Goal: Transaction & Acquisition: Purchase product/service

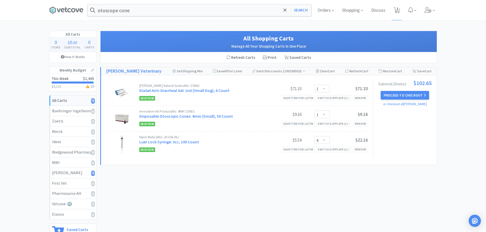
select select "1"
select select "4"
click at [155, 9] on input "otoscope cone" at bounding box center [200, 10] width 224 height 12
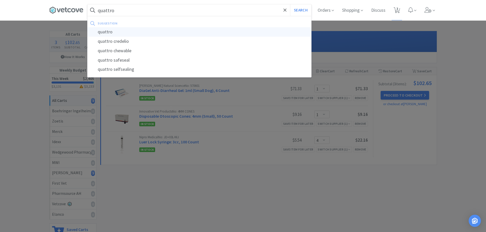
type input "quattro"
click at [111, 33] on div "quattro" at bounding box center [200, 31] width 224 height 9
select select "1"
select select "4"
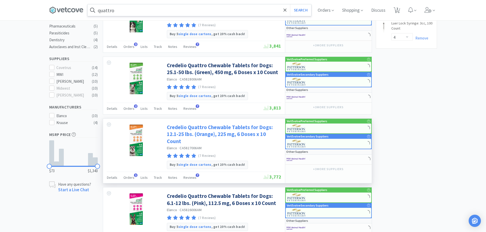
scroll to position [128, 0]
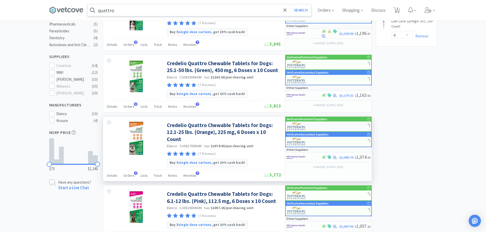
click at [344, 127] on div at bounding box center [328, 127] width 85 height 10
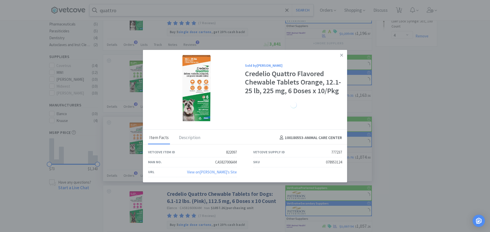
select select "1"
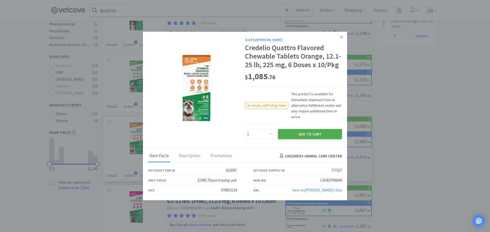
click at [318, 136] on button "Add to Cart" at bounding box center [310, 134] width 64 height 10
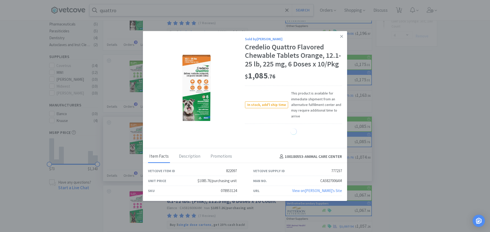
select select "1"
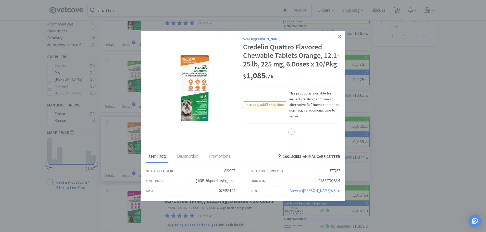
select select "4"
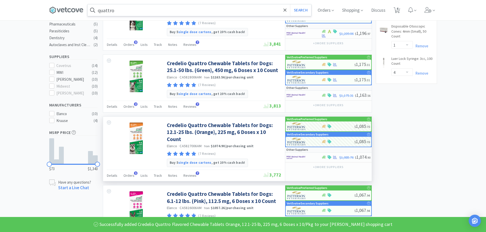
scroll to position [0, 0]
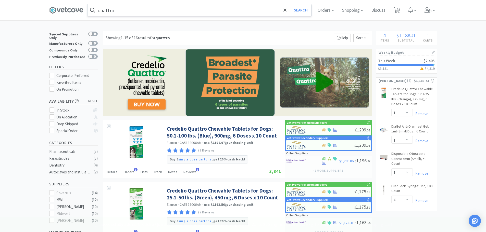
click at [70, 15] on span at bounding box center [68, 10] width 38 height 20
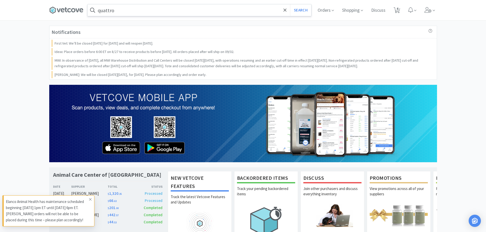
click at [91, 200] on icon at bounding box center [90, 200] width 3 height 4
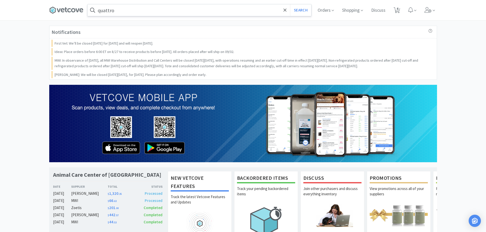
click at [12, 78] on div "Notifications First Vet: We’ll be closed Monday, September 1 for Labor Day and …" at bounding box center [243, 182] width 486 height 313
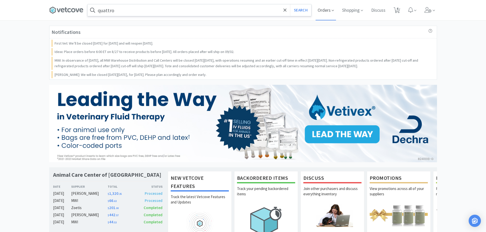
click at [328, 12] on span "Orders" at bounding box center [326, 10] width 20 height 20
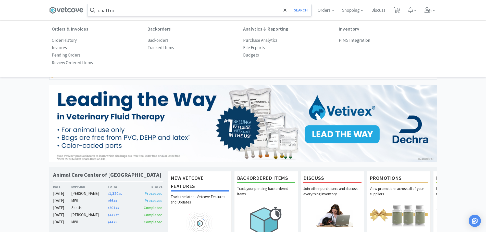
click at [61, 47] on p "Invoices" at bounding box center [59, 47] width 15 height 7
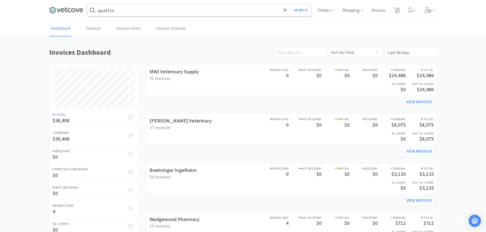
scroll to position [239, 388]
click at [181, 172] on link "Boehringer Ingelheim" at bounding box center [173, 170] width 47 height 6
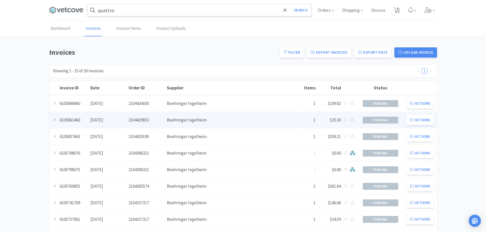
click at [225, 119] on div "Supplier Boehringer Ingelheim" at bounding box center [232, 120] width 133 height 13
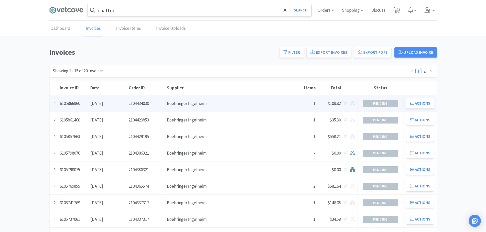
click at [267, 96] on div "Invoice ID 6105866960 Date August 14th, 2025 Order ID 2104434030 Supplier Boehr…" at bounding box center [242, 103] width 387 height 16
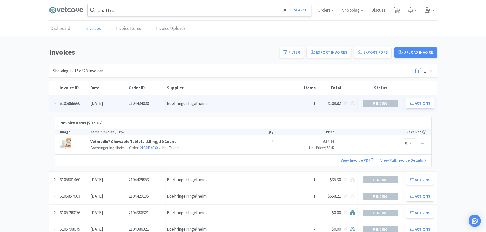
click at [219, 101] on div "Supplier Boehringer Ingelheim" at bounding box center [232, 103] width 133 height 13
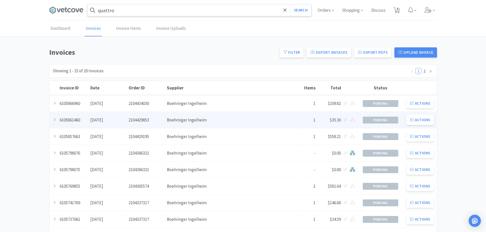
click at [249, 125] on div "Supplier Boehringer Ingelheim" at bounding box center [232, 120] width 133 height 13
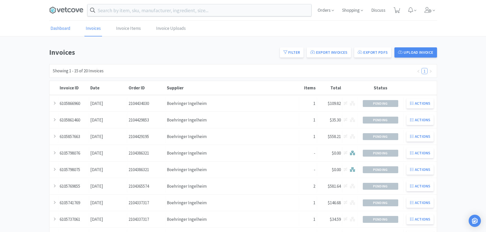
click at [56, 30] on link "Dashboard" at bounding box center [60, 29] width 22 height 16
